Goal: Entertainment & Leisure: Consume media (video, audio)

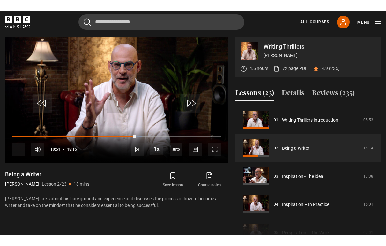
scroll to position [10, 0]
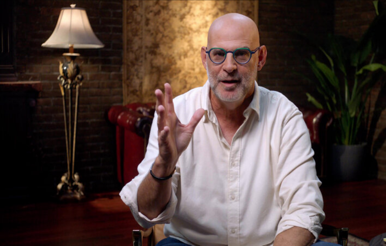
click at [360, 81] on video-js "Video Player is loading. Play Lesson Being a Writer 10s Skip Back 10 seconds Pa…" at bounding box center [193, 123] width 386 height 246
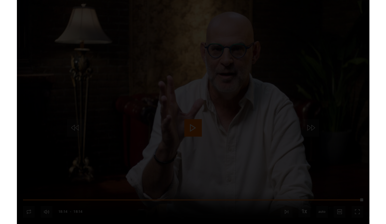
scroll to position [264, 0]
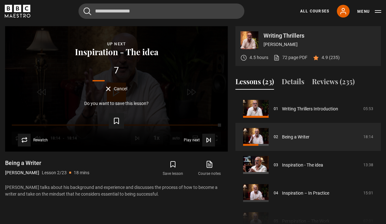
click at [193, 142] on button "Play next Play next" at bounding box center [199, 140] width 31 height 13
click at [209, 142] on icon "Video Player" at bounding box center [209, 140] width 6 height 6
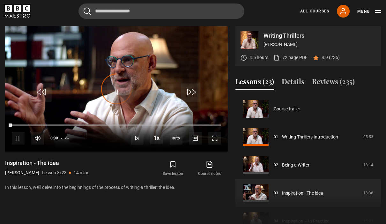
scroll to position [56, 0]
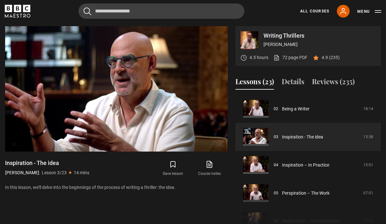
click at [182, 117] on video-js "Video Player is loading. Play Lesson Inspiration - The idea 10s Skip Back 10 se…" at bounding box center [116, 88] width 223 height 125
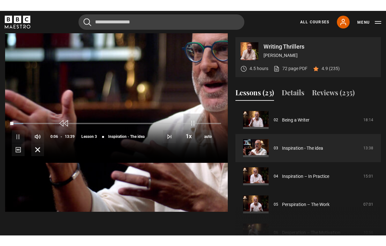
scroll to position [10, 0]
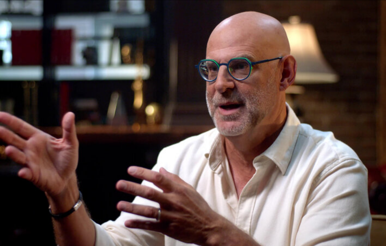
click at [369, 171] on video-js "Video Player is loading. Play Lesson Inspiration - The idea 10s Skip Back 10 se…" at bounding box center [193, 123] width 386 height 246
click at [313, 81] on video-js "Video Player is loading. Play Lesson Inspiration - The idea 10s Skip Back 10 se…" at bounding box center [193, 123] width 386 height 246
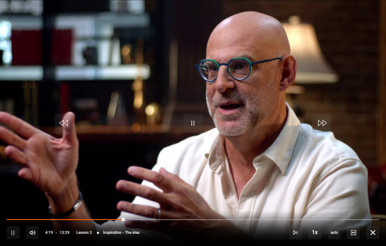
click at [115, 220] on div "Progress Bar" at bounding box center [66, 219] width 118 height 1
click at [345, 62] on video-js "Video Player is loading. Play Lesson Inspiration - The idea 10s Skip Back 10 se…" at bounding box center [193, 123] width 386 height 246
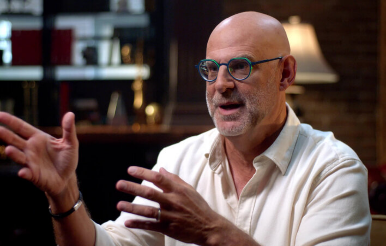
click at [350, 58] on video-js "Video Player is loading. Play Lesson Inspiration - The idea 10s Skip Back 10 se…" at bounding box center [193, 123] width 386 height 246
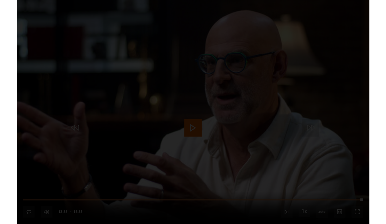
scroll to position [264, 0]
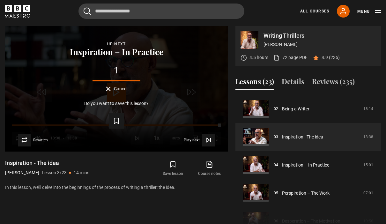
click at [209, 140] on icon "Video Player" at bounding box center [208, 140] width 3 height 4
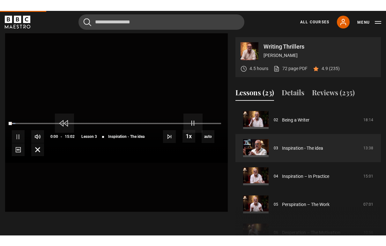
scroll to position [10, 0]
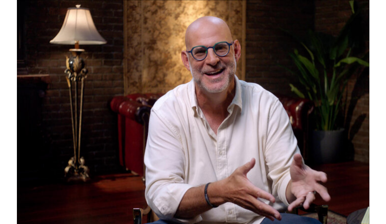
scroll to position [264, 0]
